Goal: Task Accomplishment & Management: Use online tool/utility

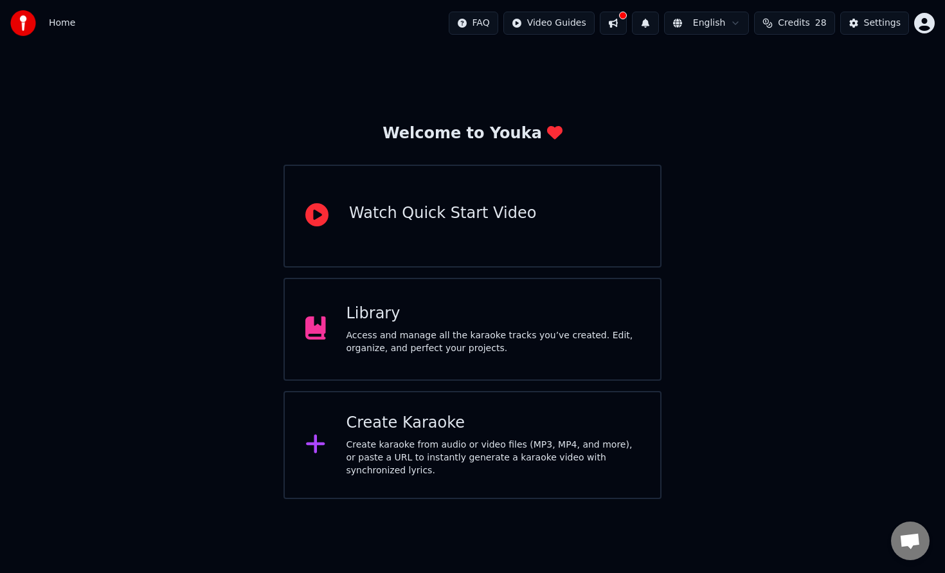
click at [511, 446] on div "Create karaoke from audio or video files (MP3, MP4, and more), or paste a URL t…" at bounding box center [493, 457] width 294 height 39
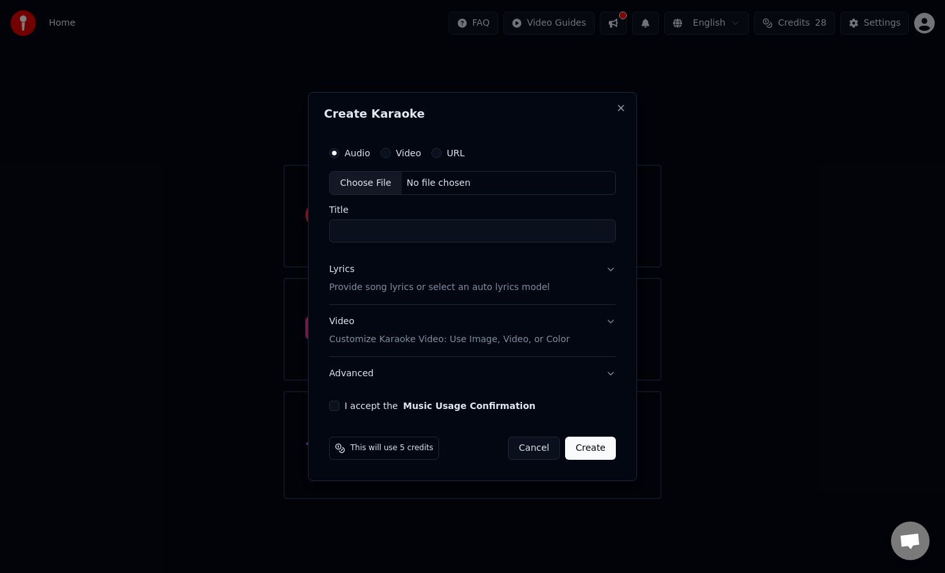
click at [377, 184] on div "Choose File" at bounding box center [366, 183] width 72 height 23
type input "**********"
click at [341, 403] on div "I accept the Music Usage Confirmation" at bounding box center [473, 405] width 292 height 10
click at [334, 404] on button "I accept the Music Usage Confirmation" at bounding box center [332, 405] width 10 height 10
click at [612, 266] on button "Lyrics Provide song lyrics or select an auto lyrics model" at bounding box center [473, 278] width 292 height 51
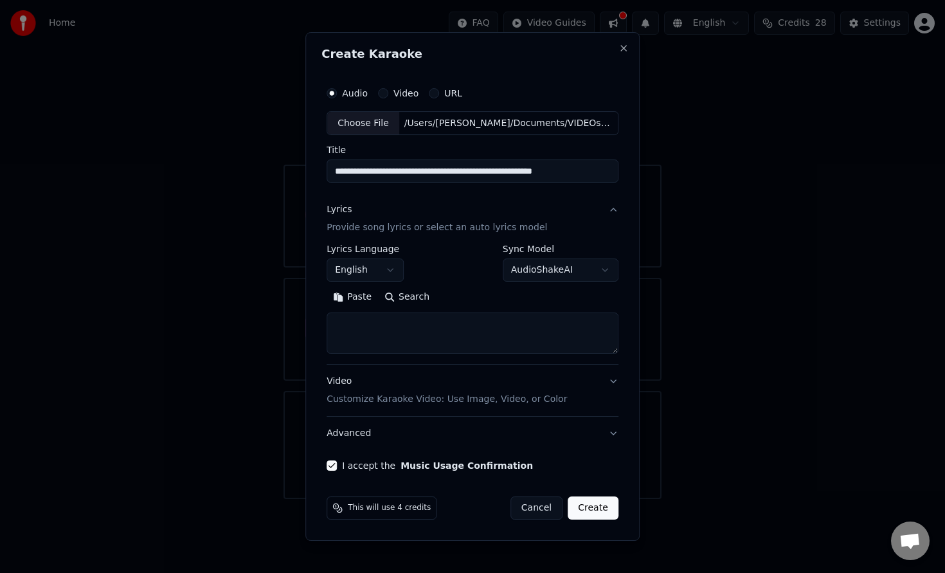
click at [606, 274] on body "**********" at bounding box center [472, 249] width 945 height 499
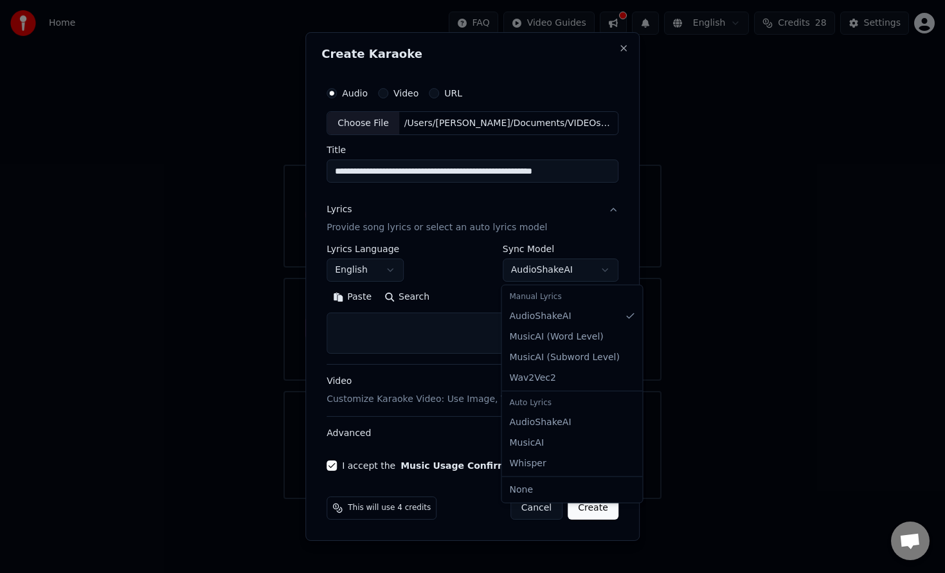
select select "**********"
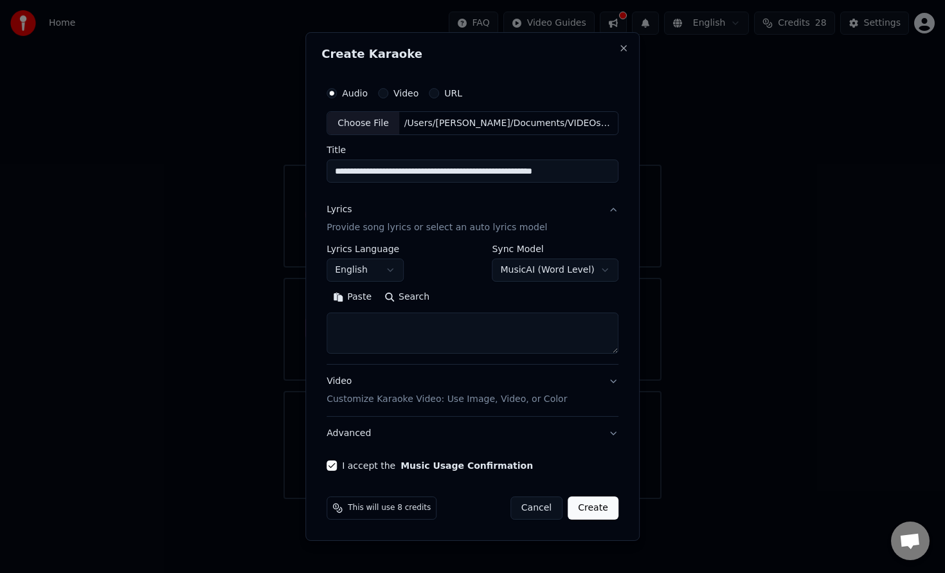
click at [589, 505] on button "Create" at bounding box center [593, 507] width 51 height 23
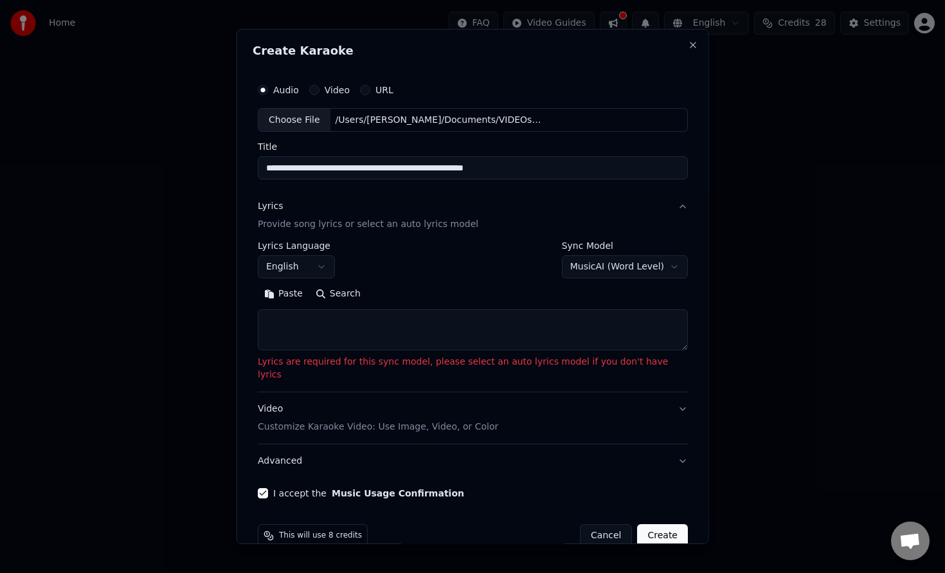
click at [357, 325] on textarea at bounding box center [473, 330] width 430 height 41
paste textarea "**********"
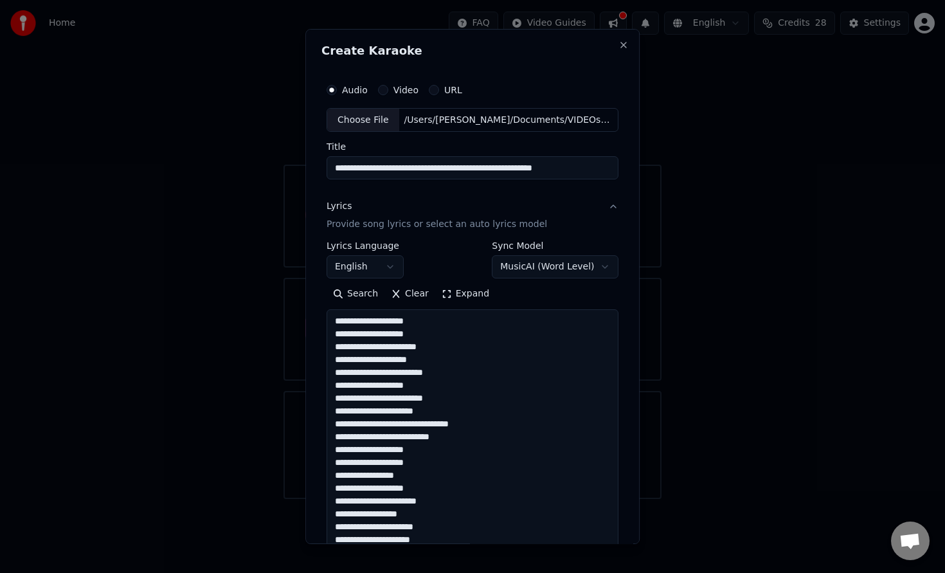
scroll to position [324, 0]
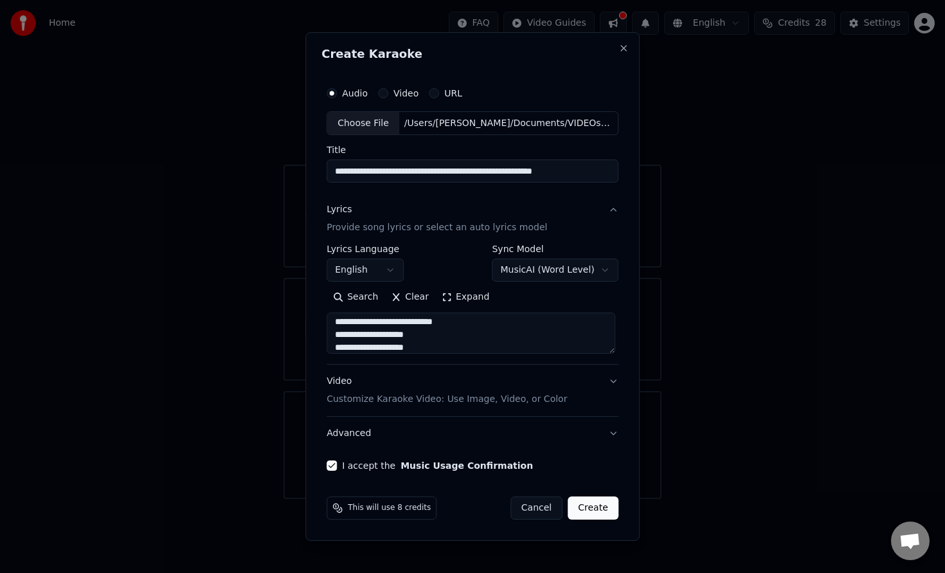
type textarea "**********"
click at [593, 508] on button "Create" at bounding box center [593, 507] width 51 height 23
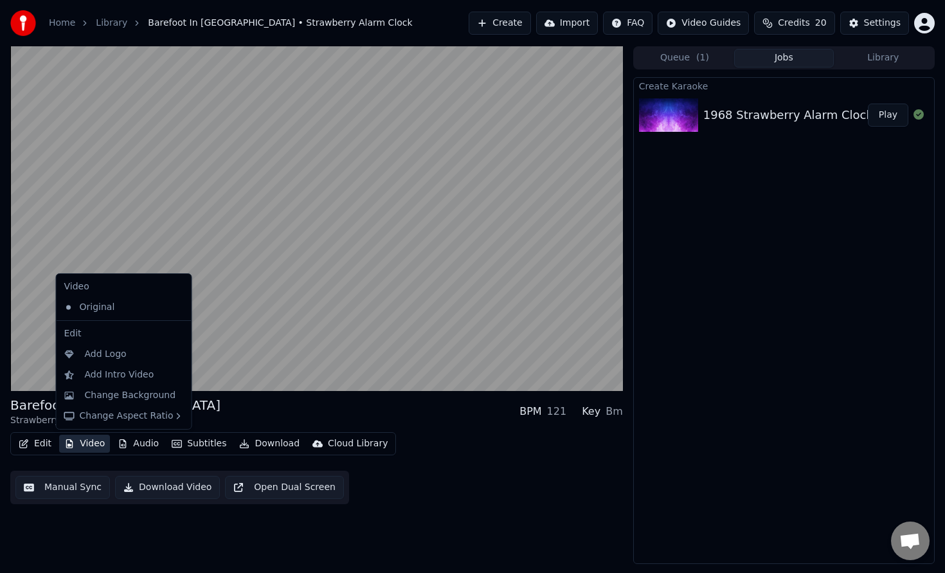
click at [93, 442] on button "Video" at bounding box center [84, 444] width 51 height 18
click at [120, 392] on div "Change Background" at bounding box center [130, 395] width 91 height 13
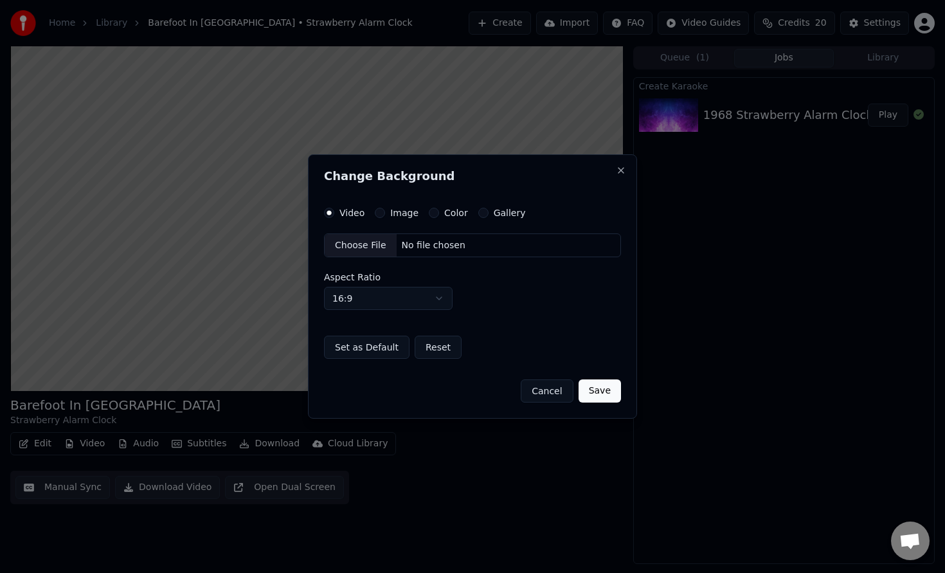
click at [438, 211] on div "Color" at bounding box center [448, 213] width 39 height 10
click at [432, 212] on button "Color" at bounding box center [434, 213] width 10 height 10
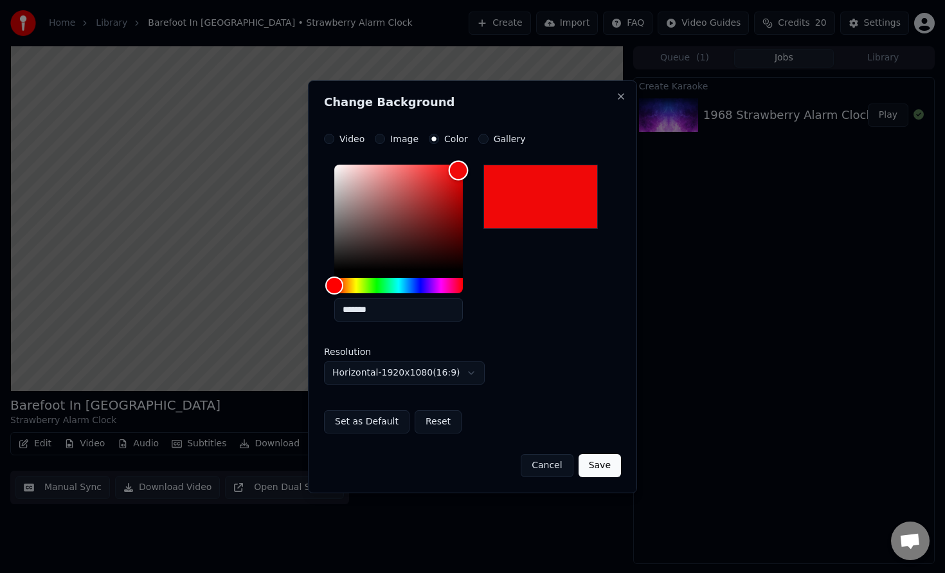
type input "*******"
drag, startPoint x: 428, startPoint y: 207, endPoint x: 492, endPoint y: 231, distance: 68.8
click at [459, 170] on div "Color" at bounding box center [398, 217] width 129 height 105
click at [589, 455] on button "Save" at bounding box center [600, 465] width 42 height 23
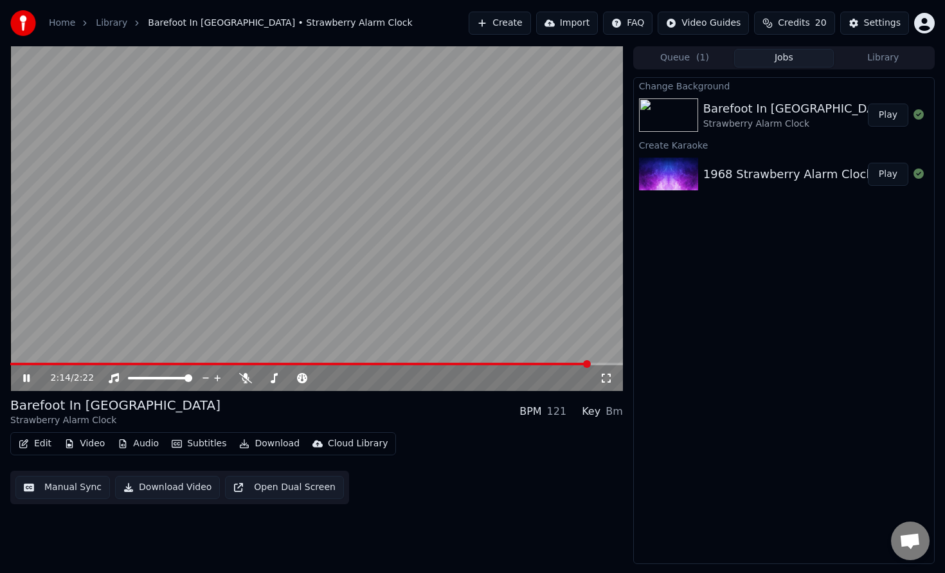
click at [27, 377] on icon at bounding box center [26, 378] width 6 height 8
click at [892, 111] on button "Play" at bounding box center [888, 114] width 40 height 23
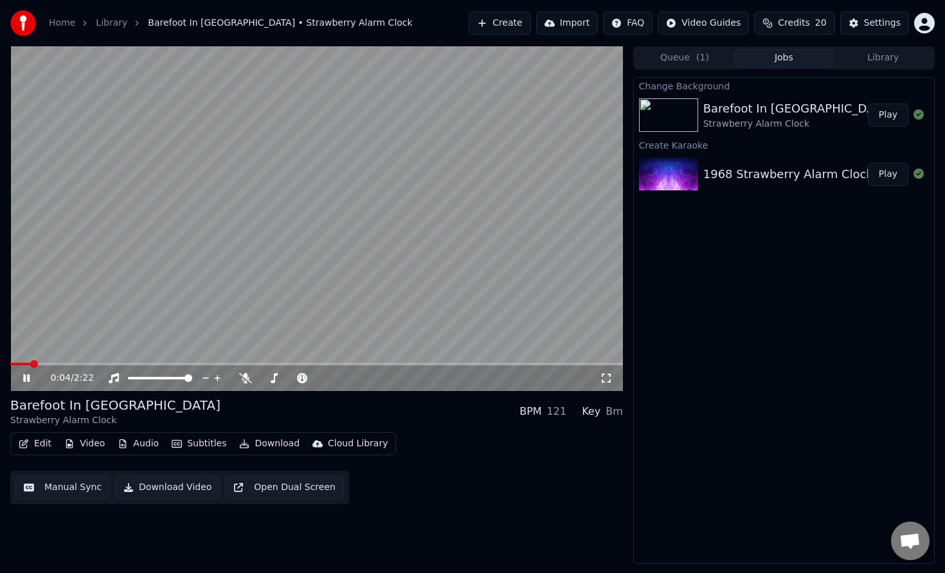
click at [25, 376] on icon at bounding box center [26, 378] width 6 height 8
click at [144, 485] on button "Download Video" at bounding box center [167, 487] width 105 height 23
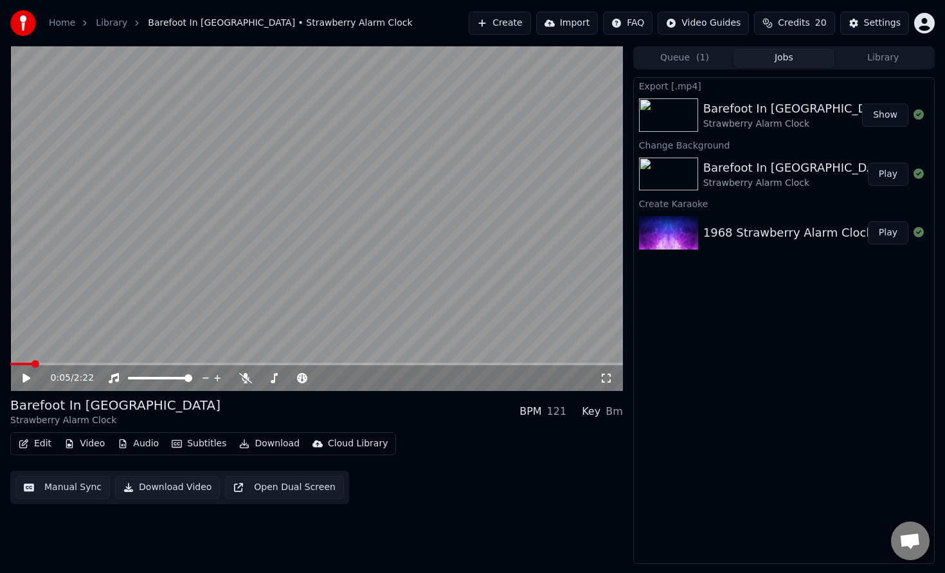
click at [882, 114] on button "Show" at bounding box center [885, 114] width 46 height 23
click at [69, 23] on link "Home" at bounding box center [62, 23] width 26 height 13
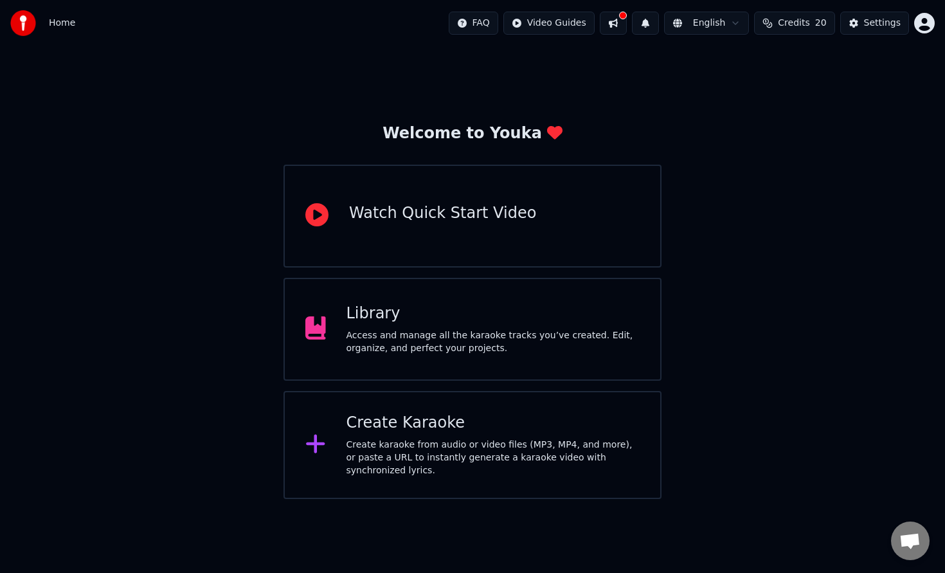
click at [462, 427] on div "Create Karaoke" at bounding box center [493, 423] width 294 height 21
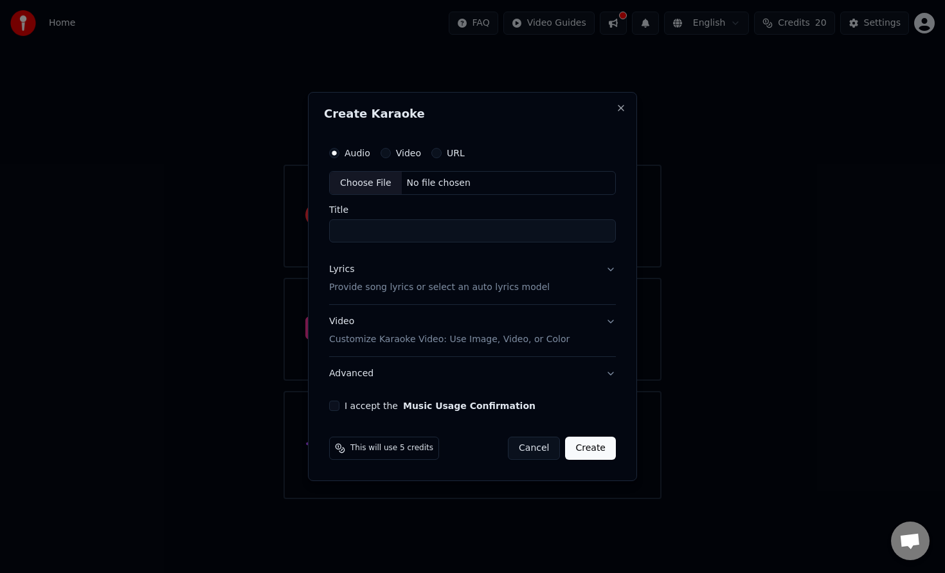
click at [466, 222] on input "Title" at bounding box center [472, 231] width 287 height 23
click at [379, 188] on div "Choose File" at bounding box center [366, 183] width 72 height 23
type input "**********"
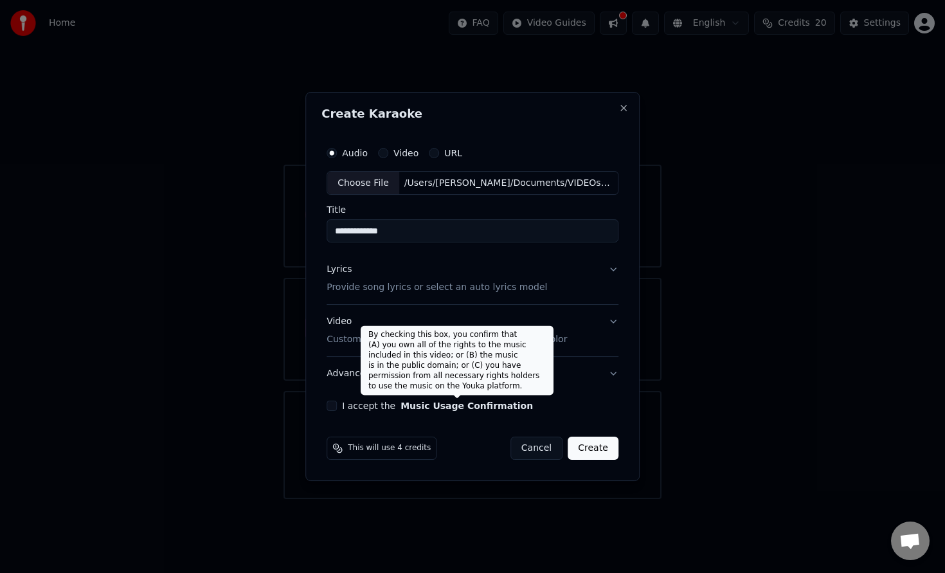
click at [400, 404] on button "Music Usage Confirmation" at bounding box center [466, 405] width 132 height 9
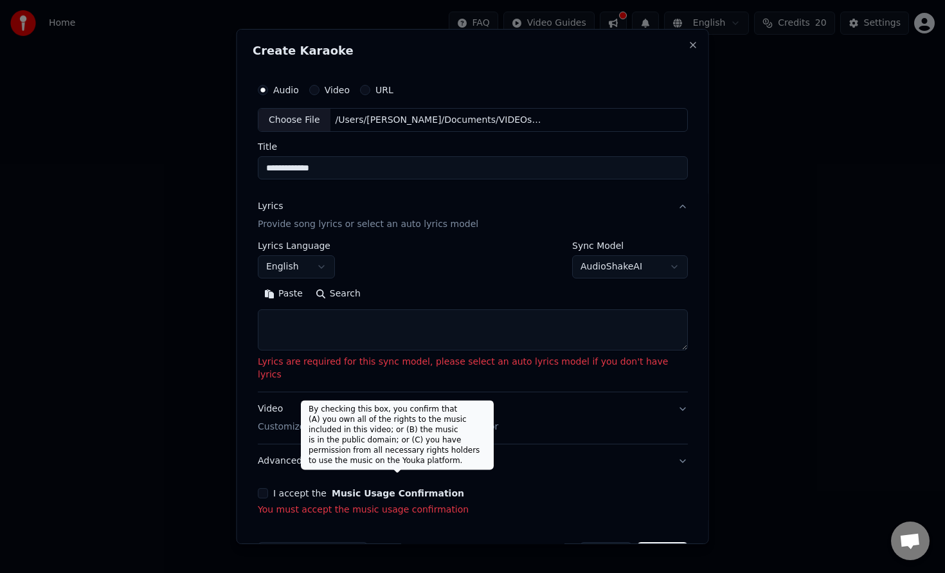
click at [375, 347] on textarea at bounding box center [473, 330] width 430 height 41
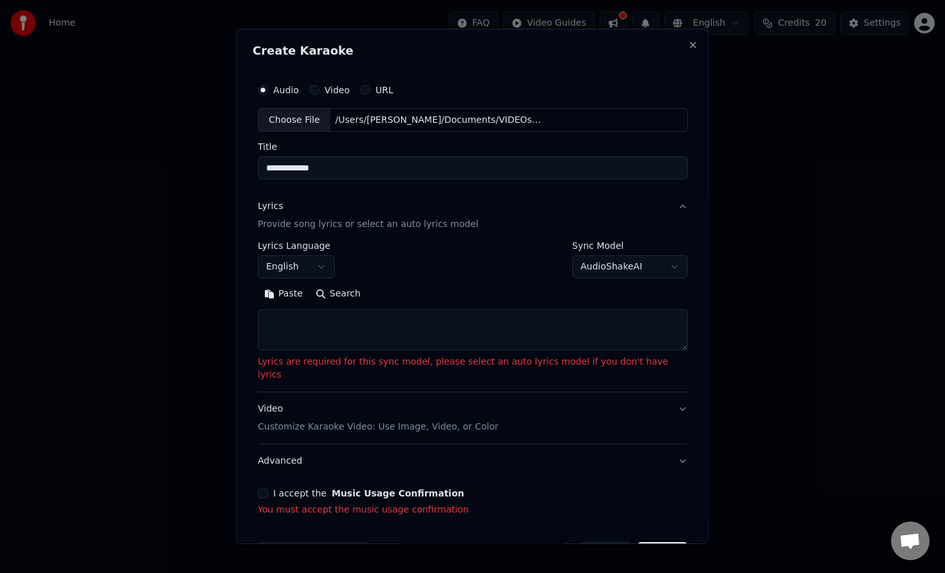
paste textarea "**********"
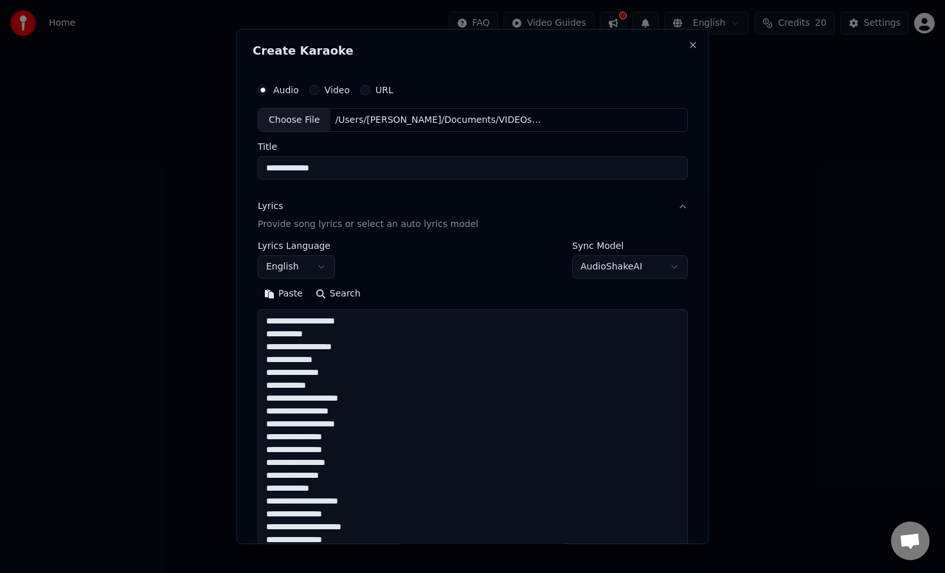
scroll to position [966, 0]
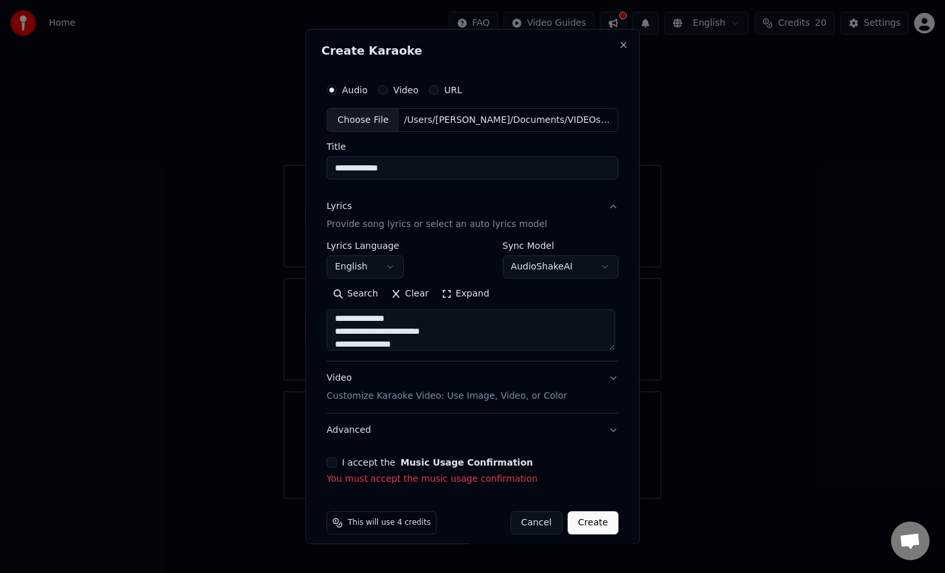
type textarea "**********"
click at [329, 462] on button "I accept the Music Usage Confirmation" at bounding box center [332, 462] width 10 height 10
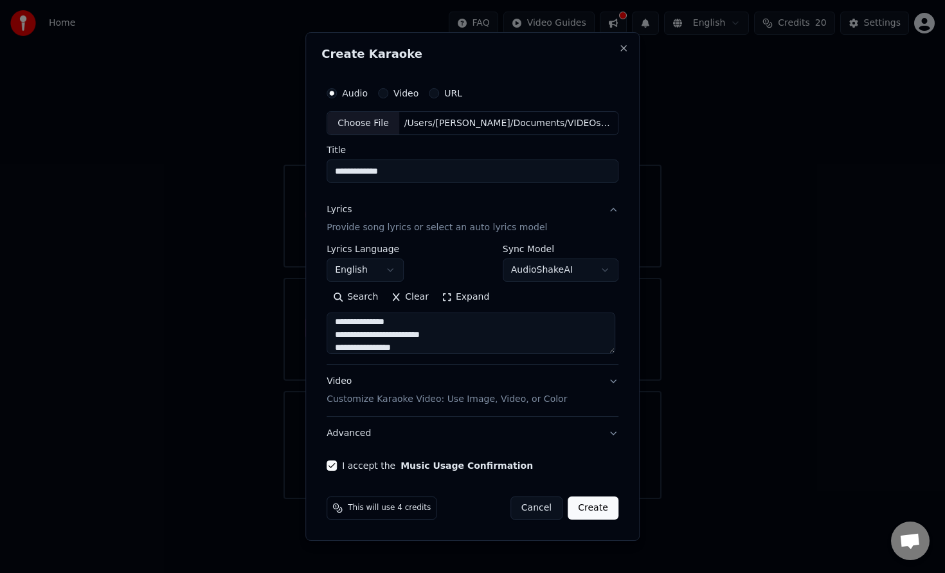
click at [595, 505] on button "Create" at bounding box center [593, 507] width 51 height 23
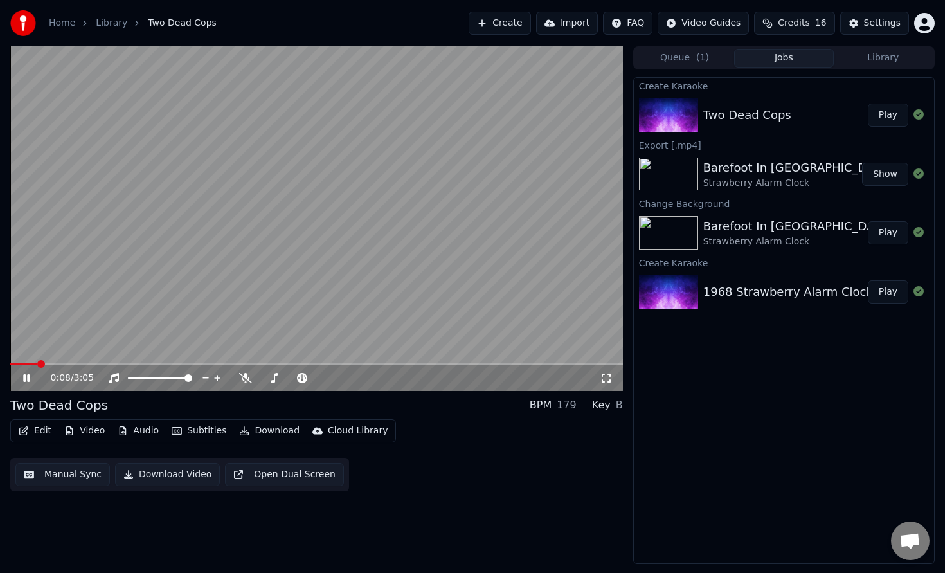
click at [30, 379] on icon at bounding box center [36, 378] width 30 height 10
click at [91, 431] on button "Video" at bounding box center [84, 431] width 51 height 18
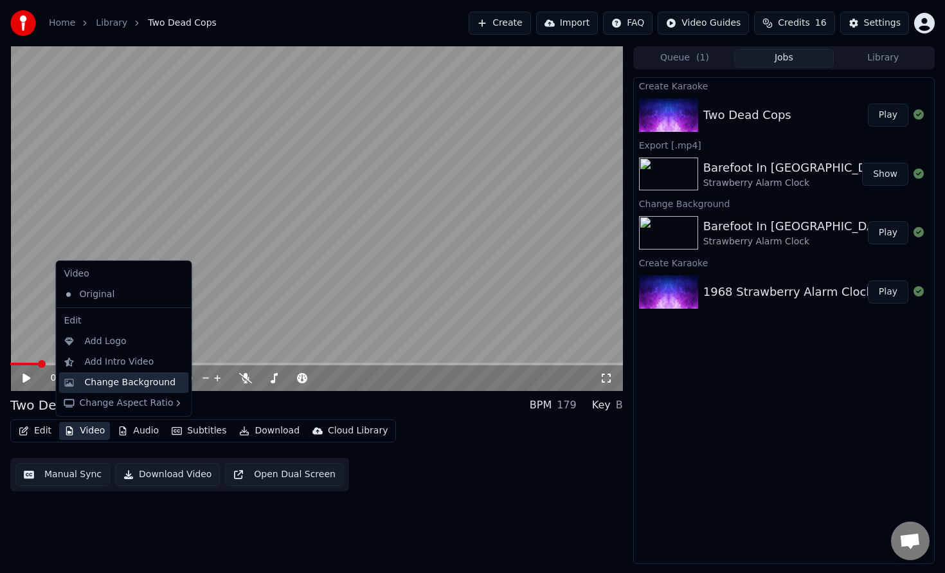
click at [136, 380] on div "Change Background" at bounding box center [130, 382] width 91 height 13
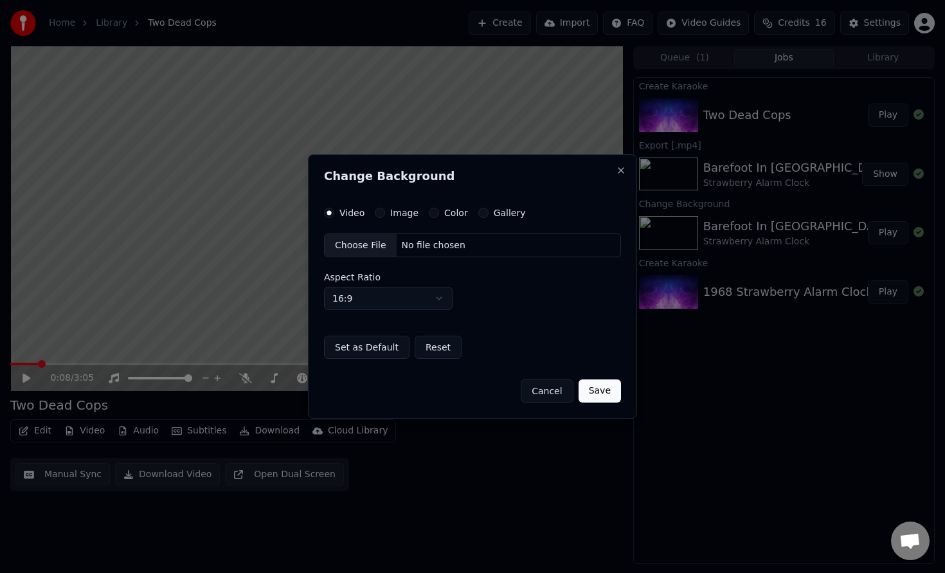
click at [432, 214] on button "Color" at bounding box center [434, 213] width 10 height 10
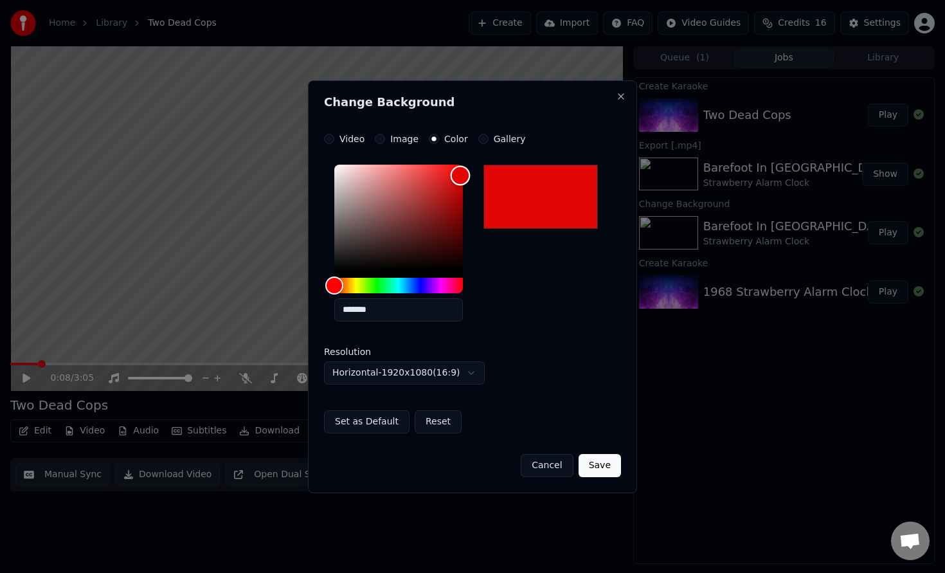
type input "*******"
drag, startPoint x: 436, startPoint y: 206, endPoint x: 460, endPoint y: 172, distance: 41.6
click at [460, 172] on div "Color" at bounding box center [398, 217] width 129 height 105
click at [590, 464] on button "Save" at bounding box center [600, 465] width 42 height 23
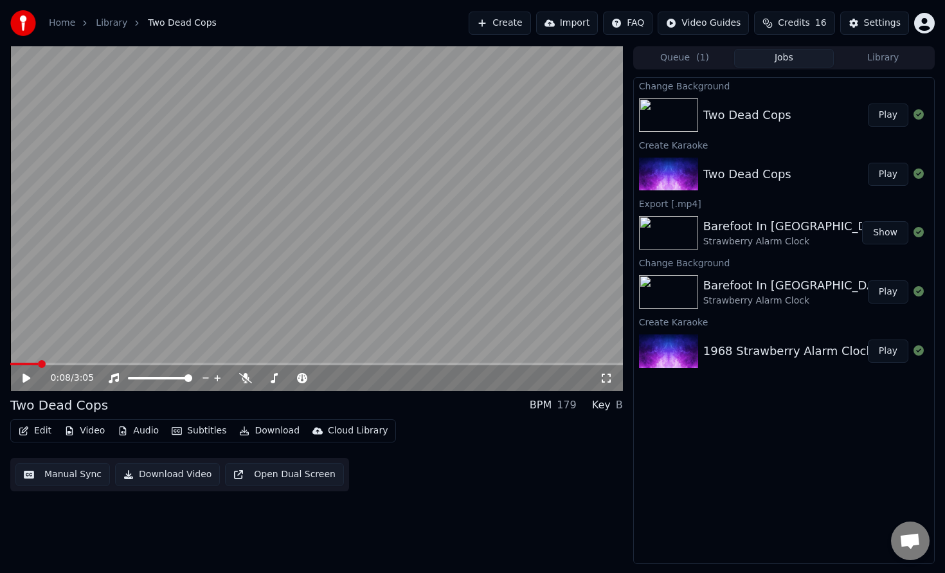
click at [894, 113] on button "Play" at bounding box center [888, 114] width 40 height 23
click at [29, 378] on icon at bounding box center [26, 378] width 6 height 8
click at [10, 365] on span at bounding box center [14, 364] width 8 height 8
click at [28, 377] on icon at bounding box center [26, 377] width 8 height 9
click at [28, 377] on icon at bounding box center [26, 378] width 6 height 8
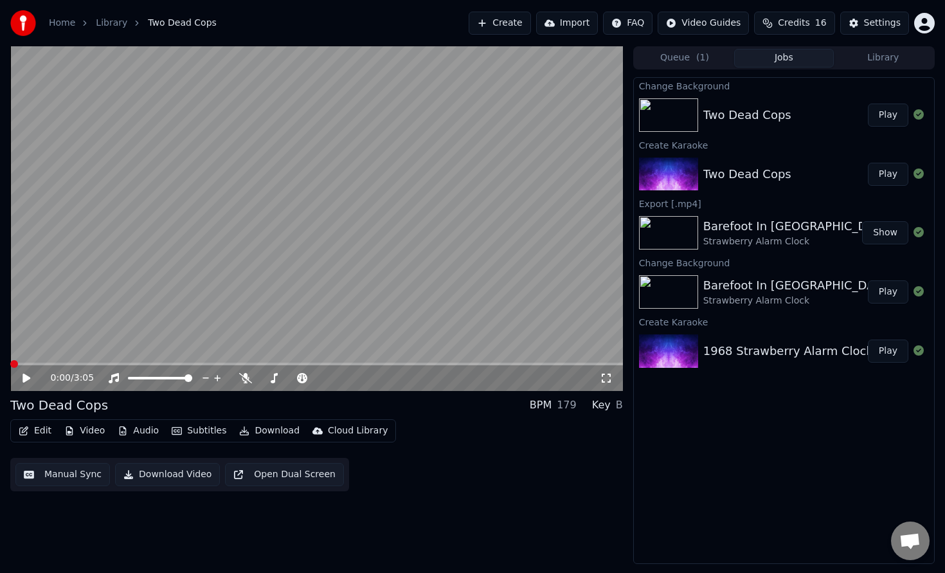
click at [10, 364] on span at bounding box center [14, 364] width 8 height 8
click at [42, 429] on button "Edit" at bounding box center [34, 431] width 43 height 18
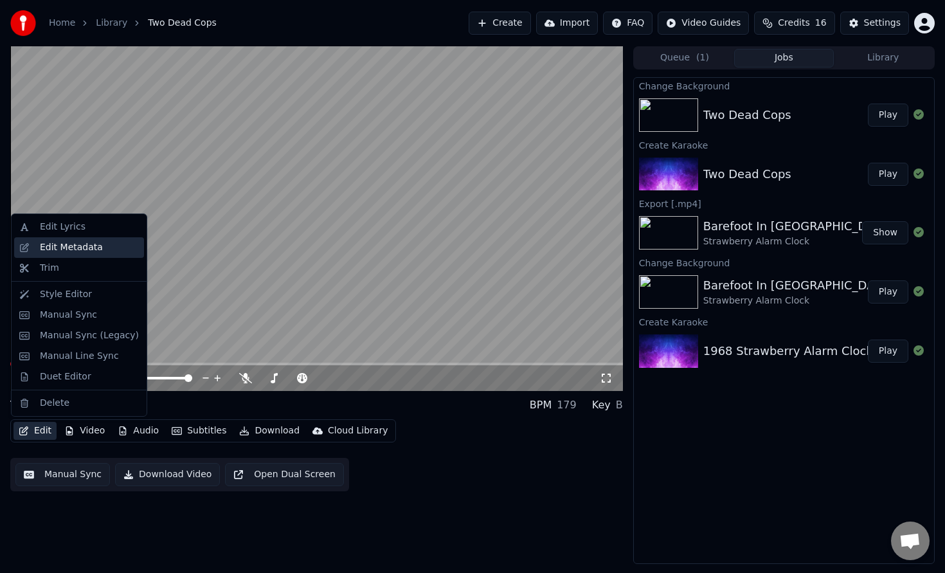
click at [58, 246] on div "Edit Metadata" at bounding box center [71, 247] width 63 height 13
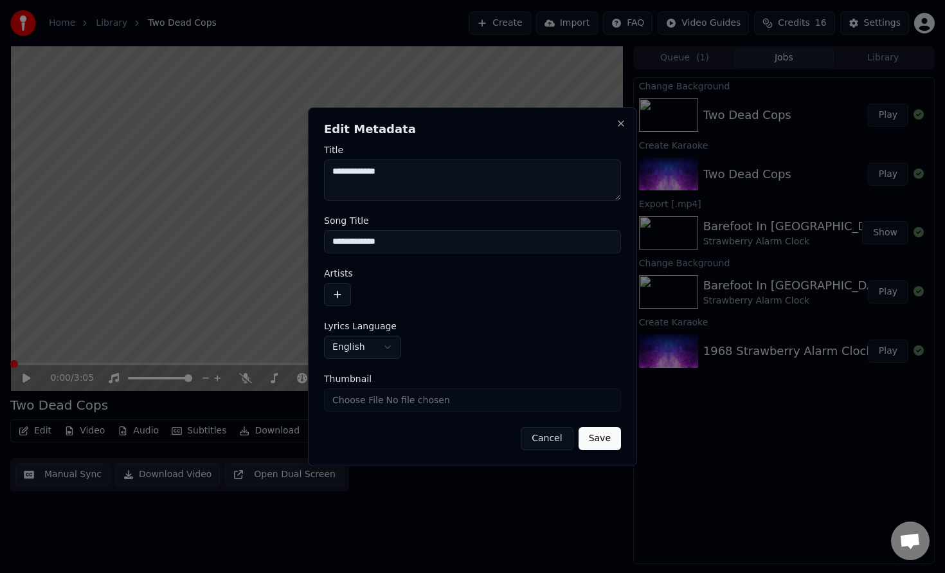
click at [341, 293] on button "button" at bounding box center [337, 294] width 27 height 23
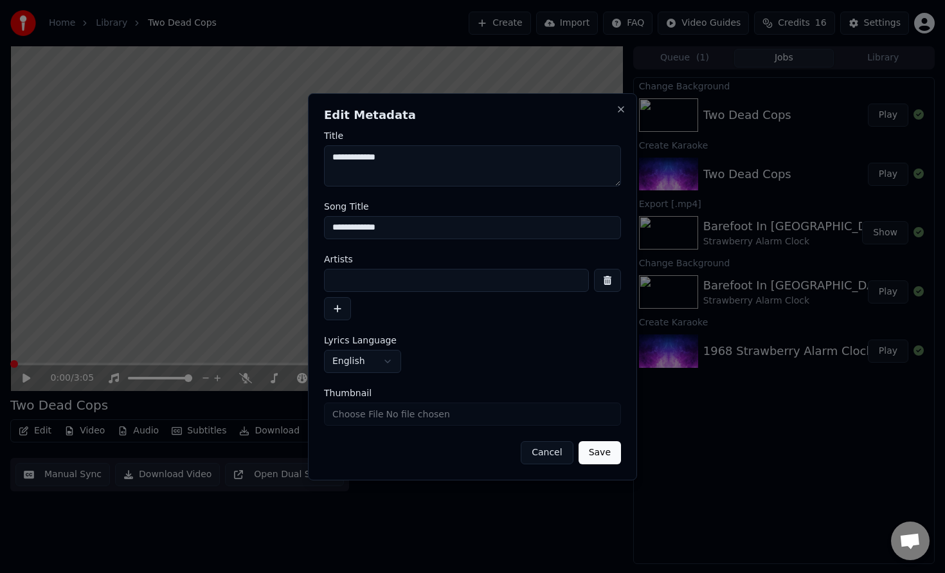
drag, startPoint x: 355, startPoint y: 258, endPoint x: 354, endPoint y: 268, distance: 9.7
click at [354, 259] on label "Artists" at bounding box center [472, 259] width 297 height 9
click at [362, 279] on input at bounding box center [456, 280] width 265 height 23
type input "**********"
click at [597, 453] on button "Save" at bounding box center [600, 452] width 42 height 23
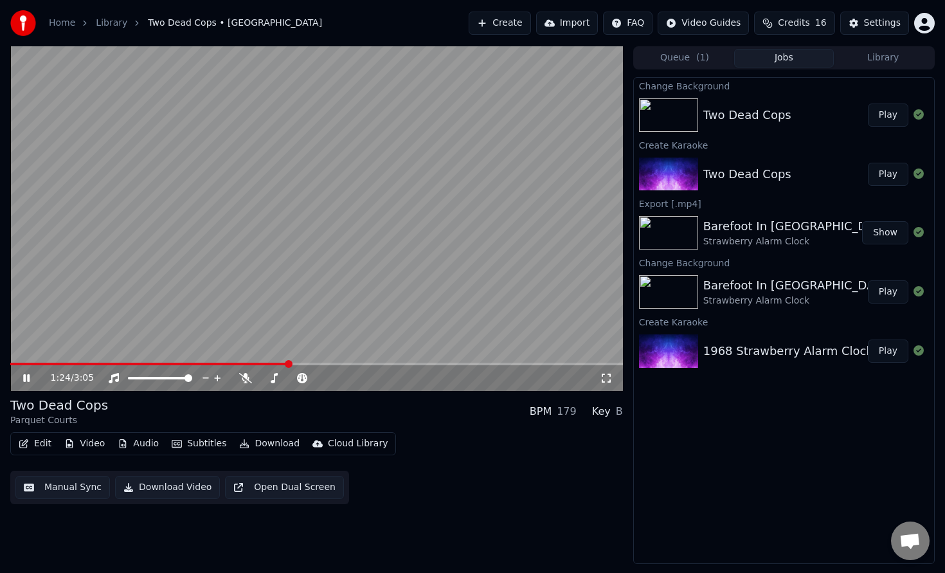
click at [29, 378] on icon at bounding box center [26, 378] width 6 height 8
click at [175, 489] on button "Download Video" at bounding box center [167, 487] width 105 height 23
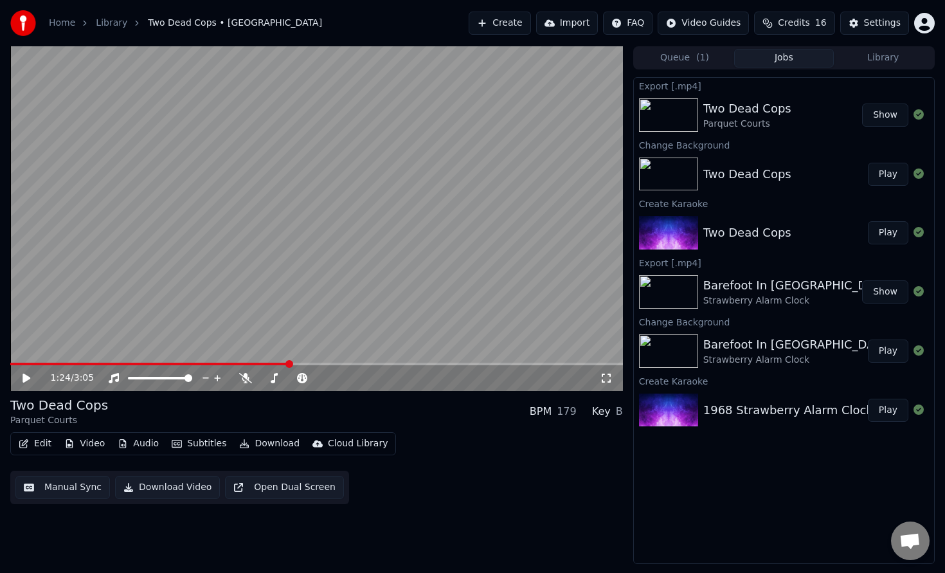
click at [885, 114] on button "Show" at bounding box center [885, 114] width 46 height 23
